Goal: Task Accomplishment & Management: Manage account settings

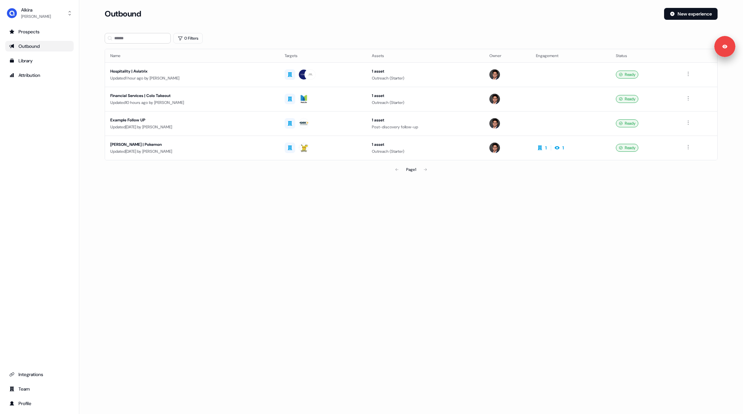
click at [370, 212] on div "Loading... Outbound New experience 0 Filters Name Targets Assets Owner Engageme…" at bounding box center [410, 207] width 663 height 414
click at [162, 70] on div "Hospitality | Aviatrix" at bounding box center [192, 71] width 164 height 7
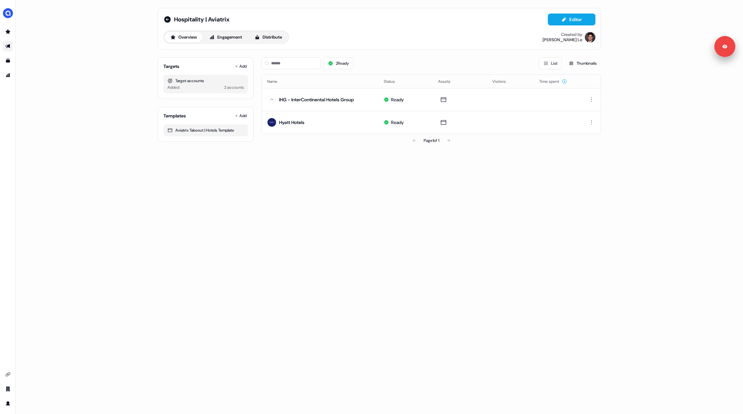
click at [371, 38] on div "Overview Engagement Distribute Created by [PERSON_NAME]" at bounding box center [379, 37] width 432 height 13
click at [373, 34] on div "Overview Engagement Distribute Created by [PERSON_NAME]" at bounding box center [379, 37] width 432 height 13
click at [571, 22] on button "Editor" at bounding box center [571, 20] width 48 height 12
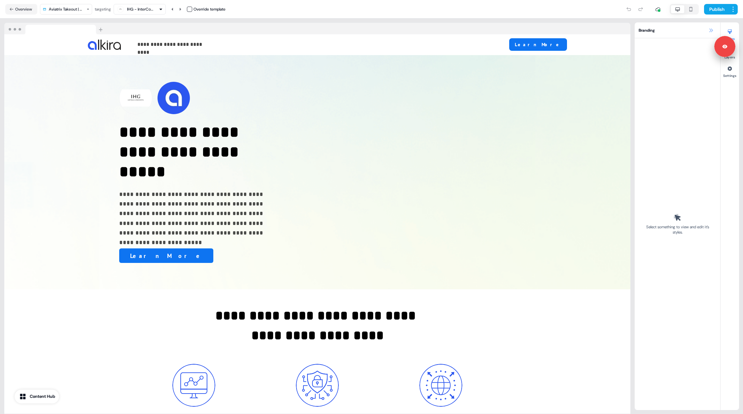
click at [710, 30] on icon at bounding box center [710, 30] width 5 height 5
click at [711, 31] on icon at bounding box center [711, 30] width 4 height 4
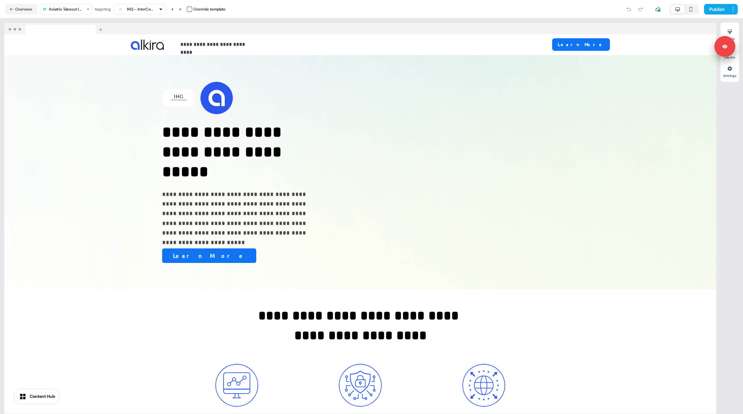
click at [412, 25] on div at bounding box center [359, 29] width 711 height 12
click at [20, 10] on button "Overview" at bounding box center [21, 9] width 32 height 11
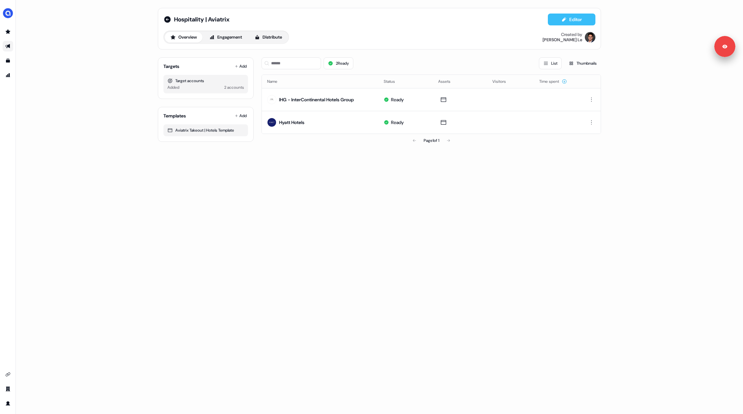
click at [561, 20] on icon at bounding box center [563, 19] width 5 height 5
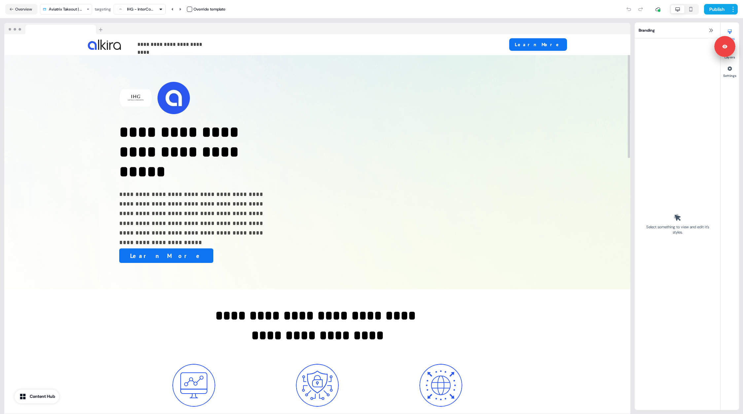
click at [358, 22] on div "**********" at bounding box center [317, 218] width 626 height 392
click at [25, 8] on button "Overview" at bounding box center [21, 9] width 32 height 11
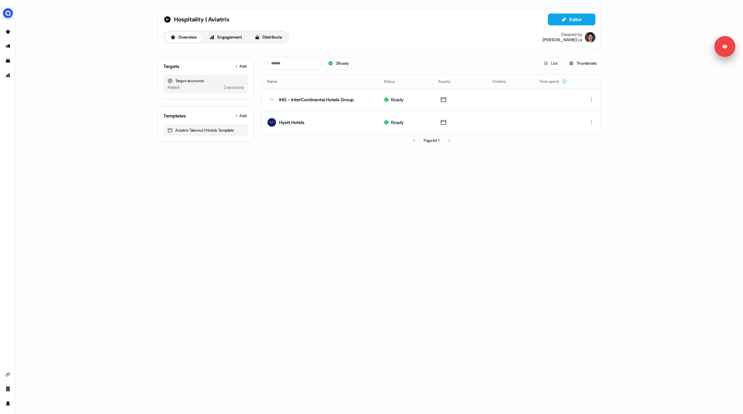
click at [6, 16] on img "side nav menu" at bounding box center [8, 13] width 11 height 11
click at [29, 53] on div "Logout" at bounding box center [34, 55] width 63 height 12
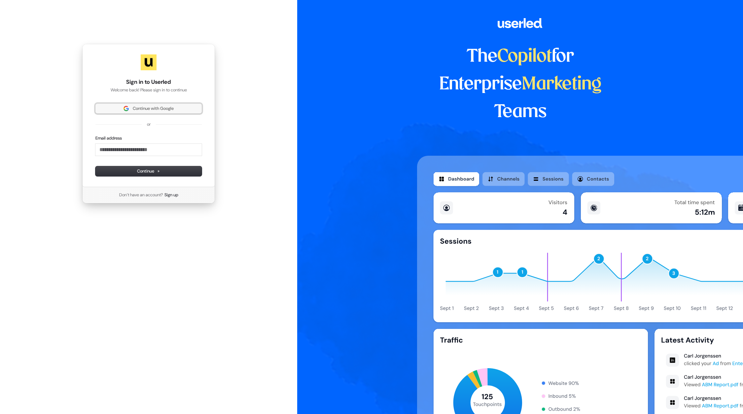
click at [145, 109] on span "Continue with Google" at bounding box center [153, 109] width 41 height 6
